Goal: Task Accomplishment & Management: Use online tool/utility

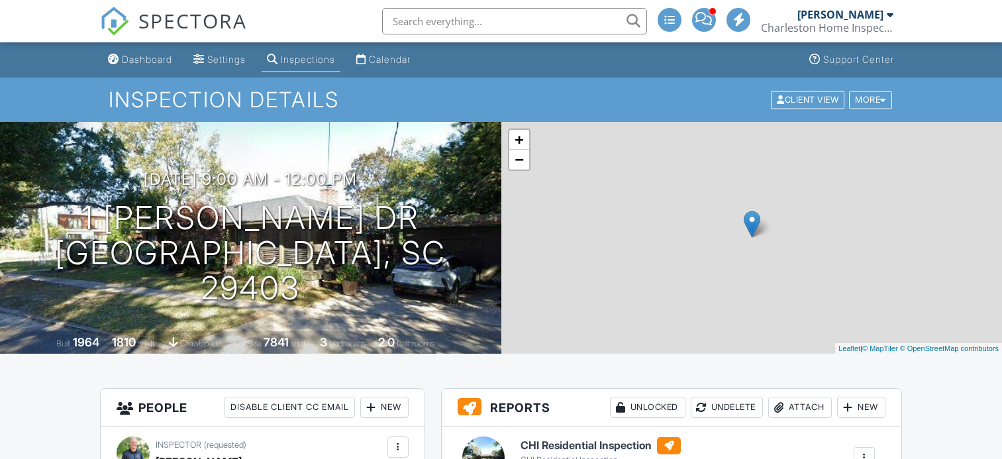
drag, startPoint x: 0, startPoint y: 0, endPoint x: 576, endPoint y: 148, distance: 594.7
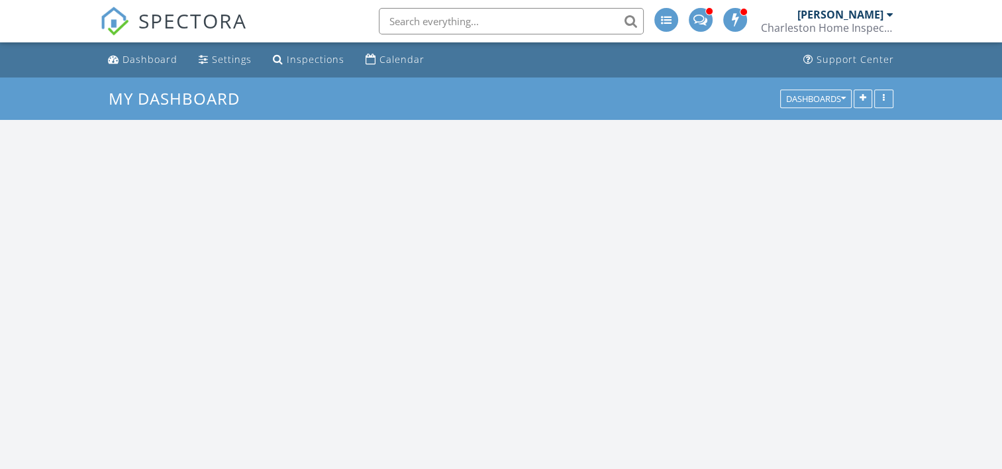
scroll to position [1225, 1022]
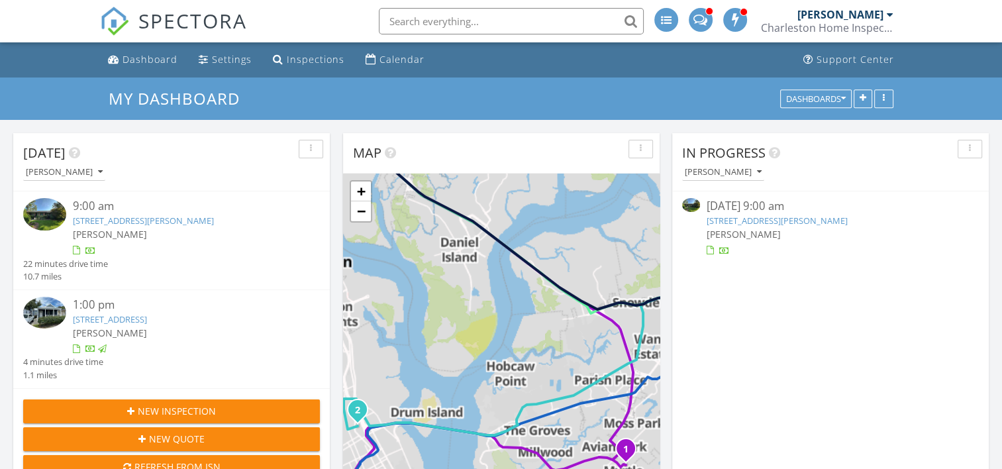
click at [776, 222] on link "1 Marlow Dr, Charleston, SC 29403" at bounding box center [776, 220] width 141 height 12
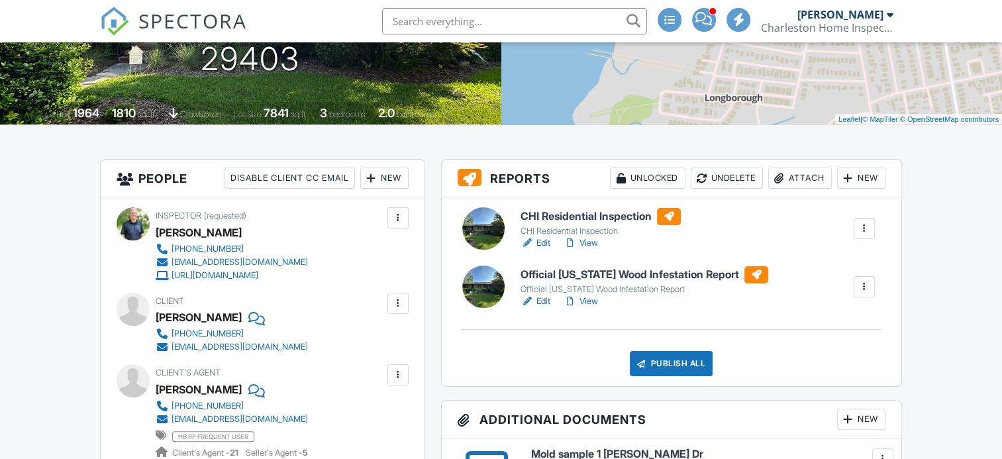
scroll to position [236, 0]
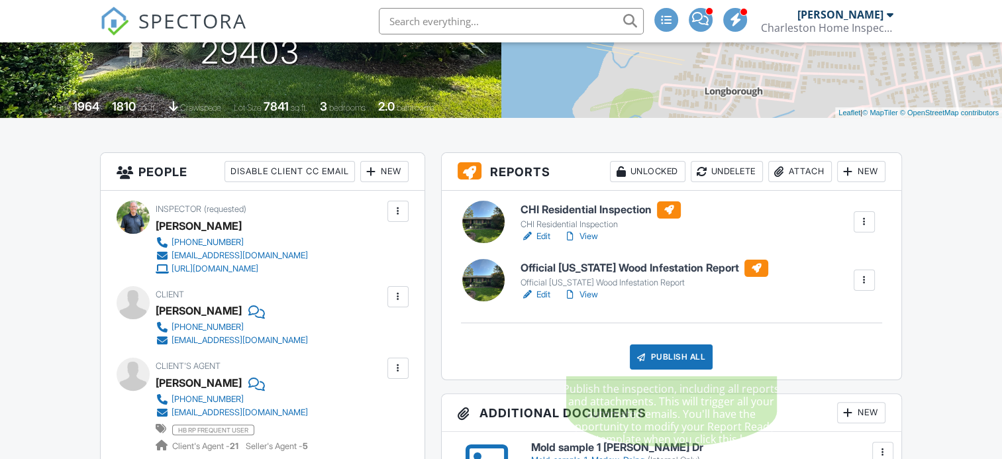
click at [658, 355] on div "Publish All" at bounding box center [671, 356] width 83 height 25
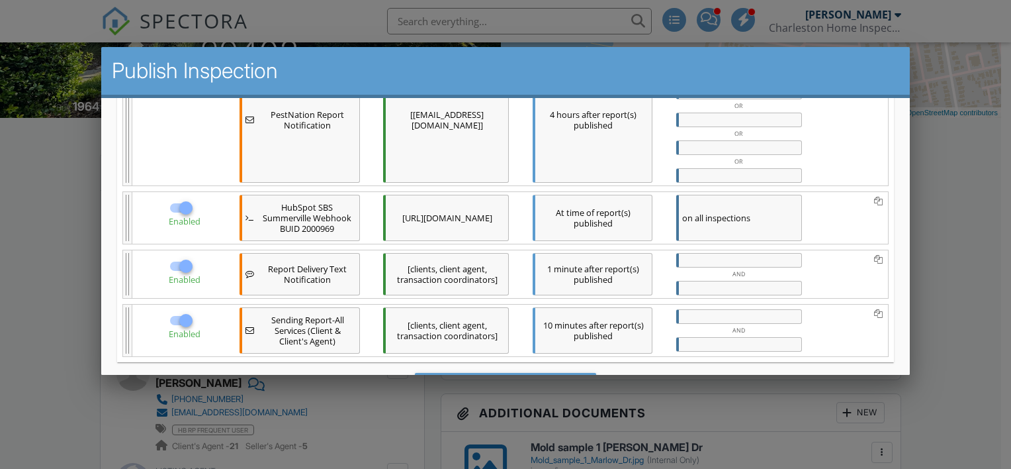
scroll to position [482, 0]
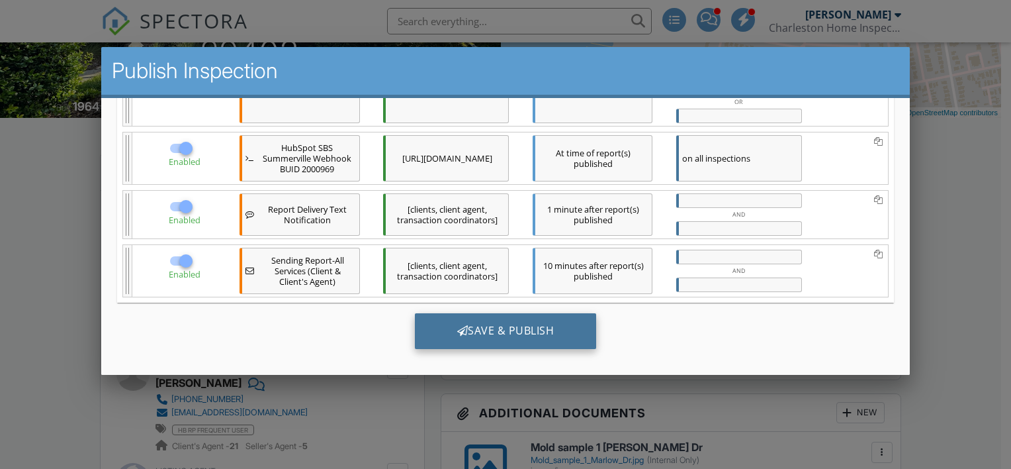
click at [540, 319] on div "Save & Publish" at bounding box center [505, 330] width 182 height 36
